Goal: Transaction & Acquisition: Register for event/course

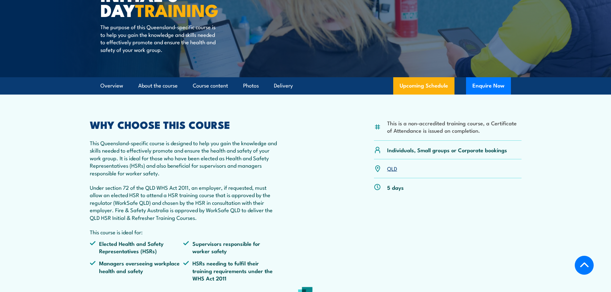
scroll to position [160, 0]
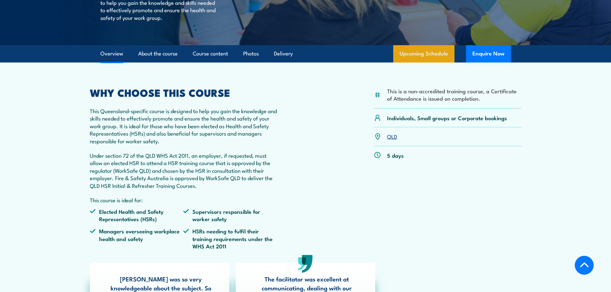
click at [433, 52] on link "Upcoming Schedule" at bounding box center [423, 53] width 61 height 17
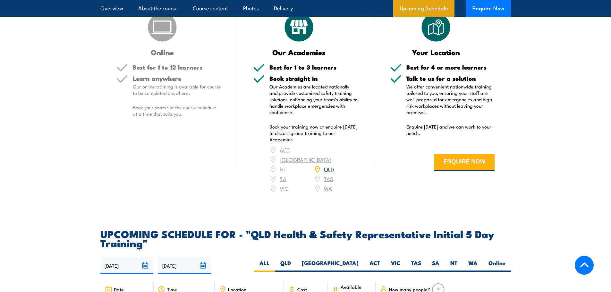
scroll to position [1142, 0]
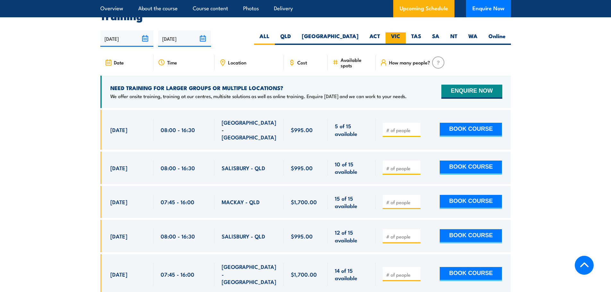
click at [398, 37] on label "VIC" at bounding box center [395, 38] width 20 height 13
click at [397, 33] on label "VIC" at bounding box center [395, 38] width 20 height 13
click at [400, 33] on input "VIC" at bounding box center [402, 34] width 4 height 4
radio input "true"
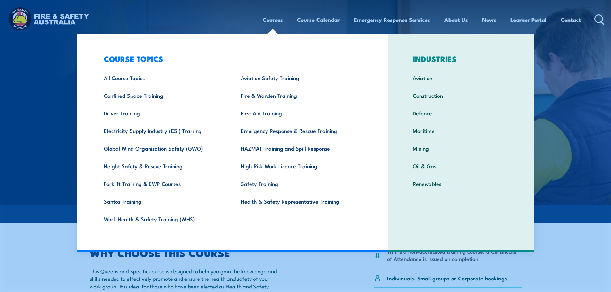
click at [272, 20] on link "Courses" at bounding box center [273, 19] width 20 height 17
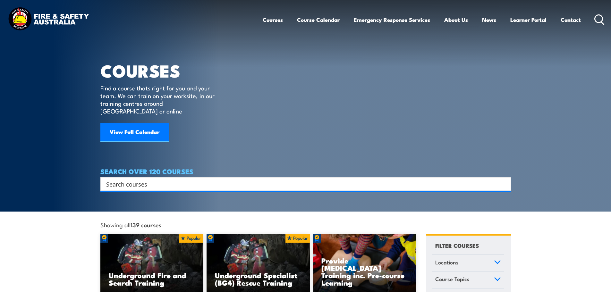
click at [489, 179] on input "Search input" at bounding box center [301, 184] width 391 height 10
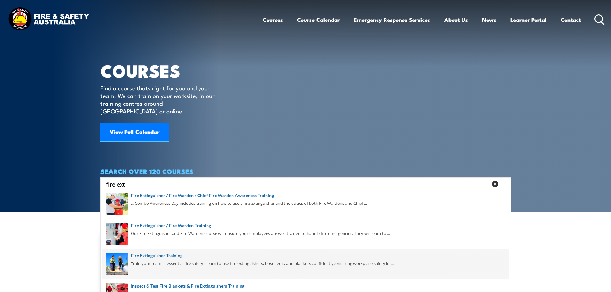
type input "fire ext"
click at [174, 257] on span at bounding box center [305, 264] width 407 height 30
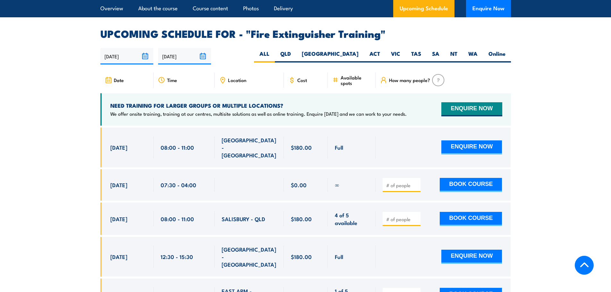
scroll to position [1058, 0]
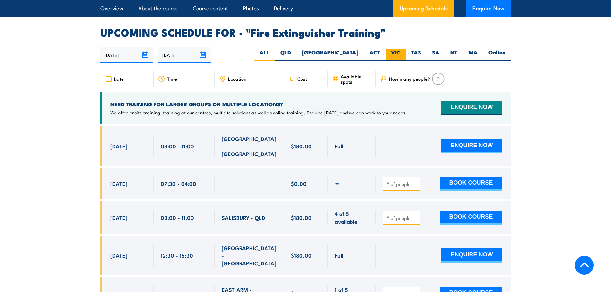
click at [393, 49] on label "VIC" at bounding box center [395, 55] width 20 height 13
click at [400, 49] on input "VIC" at bounding box center [402, 51] width 4 height 4
radio input "true"
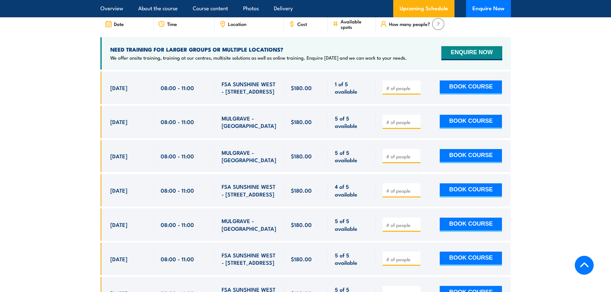
scroll to position [1076, 0]
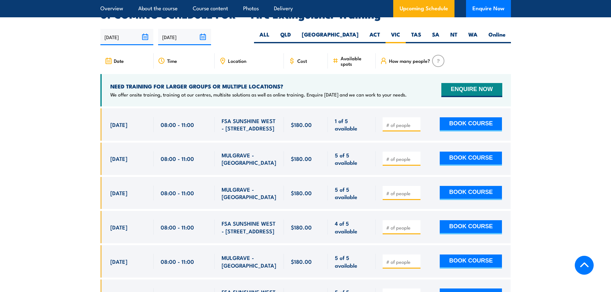
drag, startPoint x: 274, startPoint y: 120, endPoint x: 220, endPoint y: 114, distance: 54.3
click at [220, 114] on div "FSA SUNSHINE WEST - [STREET_ADDRESS]" at bounding box center [249, 124] width 69 height 32
click at [465, 152] on button "BOOK COURSE" at bounding box center [471, 159] width 62 height 14
type input "1"
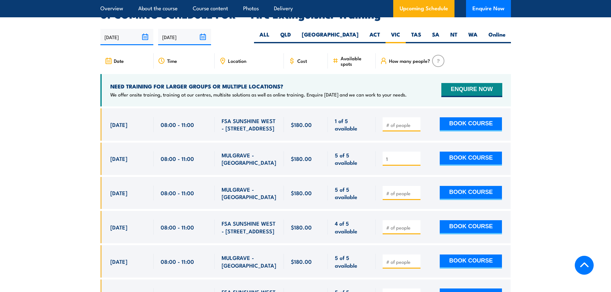
click at [415, 156] on input "1" at bounding box center [402, 159] width 32 height 6
click at [471, 152] on button "BOOK COURSE" at bounding box center [471, 159] width 62 height 14
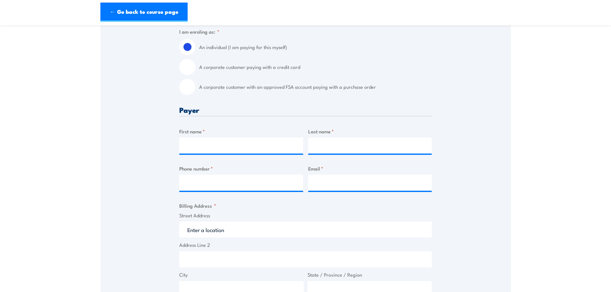
scroll to position [160, 0]
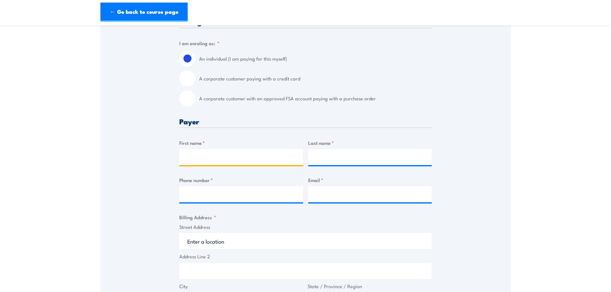
click at [214, 157] on input "First name *" at bounding box center [241, 157] width 124 height 16
type input "Cayden"
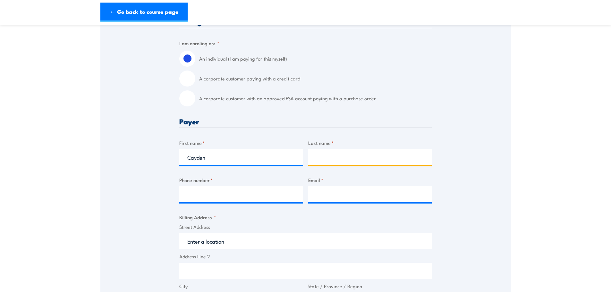
click at [351, 160] on input "Last name *" at bounding box center [370, 157] width 124 height 16
type input "Young"
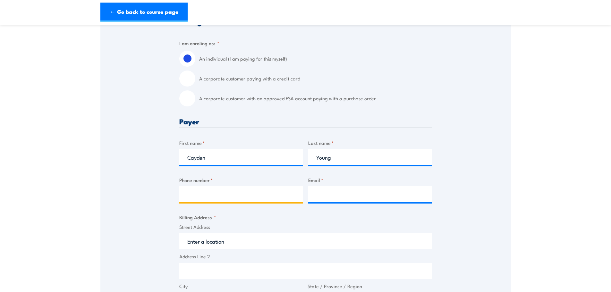
click at [215, 200] on input "Phone number *" at bounding box center [241, 194] width 124 height 16
type input "0493215419"
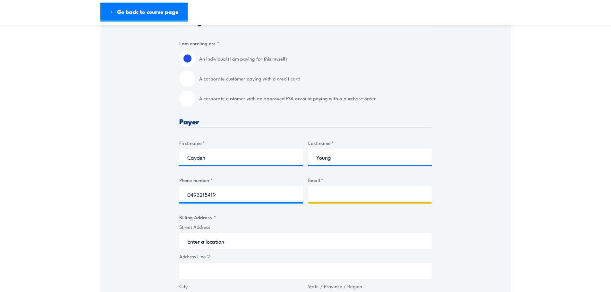
click at [325, 196] on input "Email *" at bounding box center [370, 194] width 124 height 16
click at [322, 196] on input "Email *" at bounding box center [370, 194] width 124 height 16
paste input "caydenyoung@wingoperations.net"
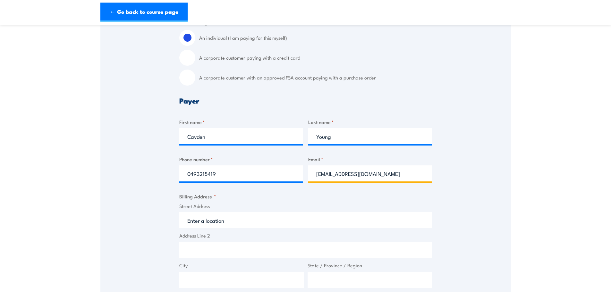
scroll to position [192, 0]
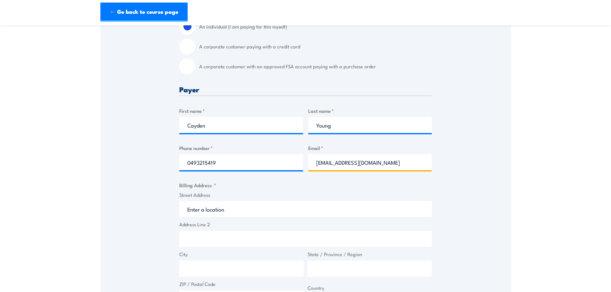
type input "caydenyoung@wingoperations.net"
click at [273, 206] on input "Street Address" at bounding box center [305, 209] width 252 height 16
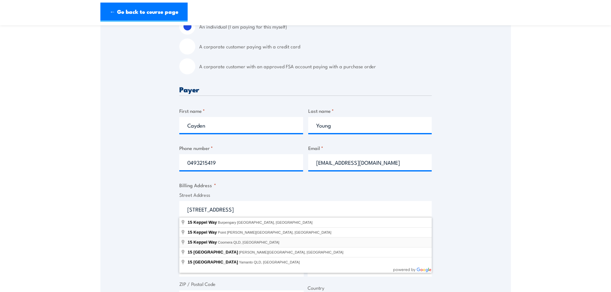
type input "15 Keppel Way, Coomera QLD, Australia"
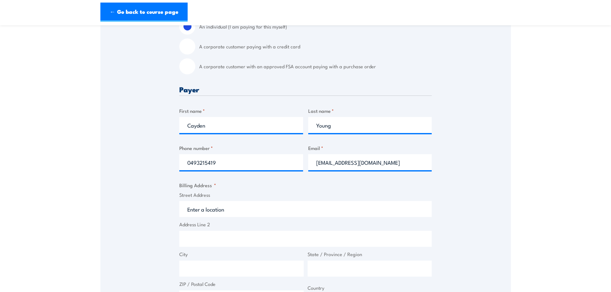
type input "15 Keppel Wy"
type input "Coomera"
type input "Queensland"
type input "4209"
select select "Australia"
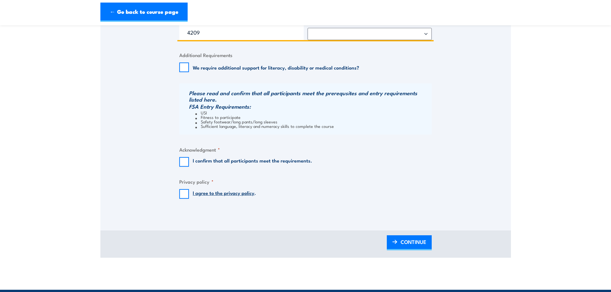
scroll to position [449, 0]
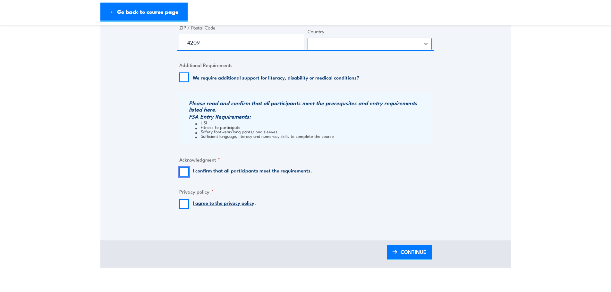
click at [186, 167] on input "I confirm that all participants meet the requirements." at bounding box center [184, 172] width 10 height 10
checkbox input "true"
click at [182, 204] on input "I agree to the privacy policy ." at bounding box center [184, 204] width 10 height 10
checkbox input "true"
click at [402, 257] on span "CONTINUE" at bounding box center [414, 251] width 26 height 17
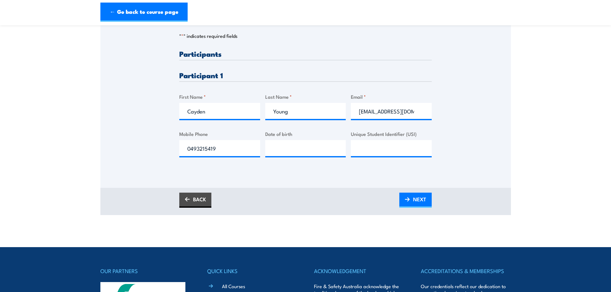
scroll to position [160, 0]
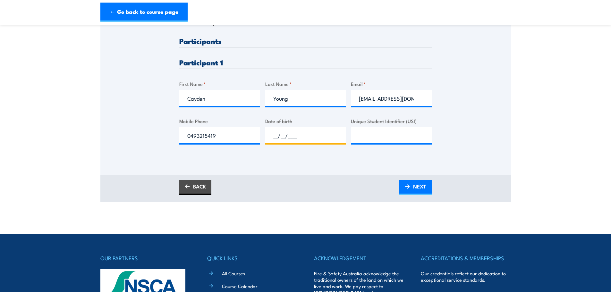
click at [300, 140] on input "__/__/____" at bounding box center [305, 135] width 81 height 16
click at [272, 136] on input "__/__/____" at bounding box center [305, 135] width 81 height 16
type input "31/08/2001"
click at [366, 135] on input "Unique Student Identifier (USI)" at bounding box center [391, 135] width 81 height 16
paste input "ZEVYN6V48G"
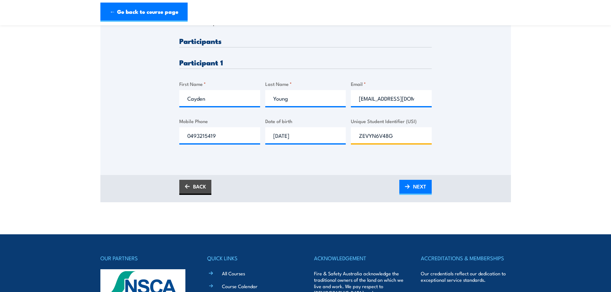
type input "ZEVYN6V48G"
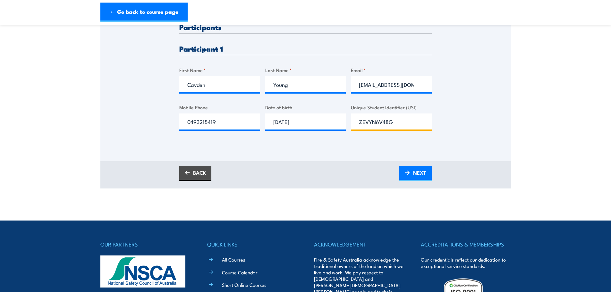
scroll to position [192, 0]
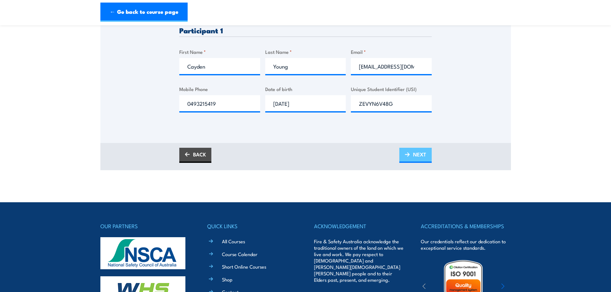
click at [419, 156] on span "NEXT" at bounding box center [419, 154] width 13 height 17
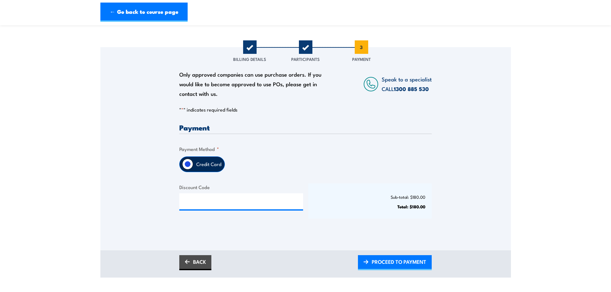
scroll to position [96, 0]
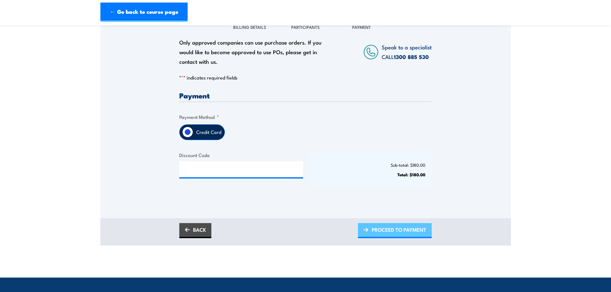
click at [376, 228] on span "PROCEED TO PAYMENT" at bounding box center [399, 229] width 55 height 17
